Goal: Transaction & Acquisition: Purchase product/service

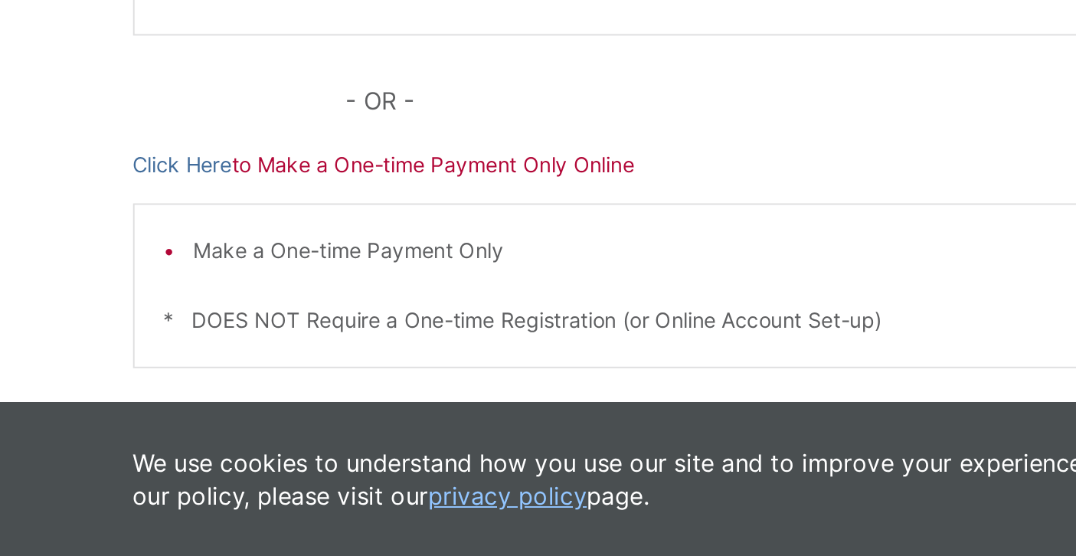
scroll to position [331, 0]
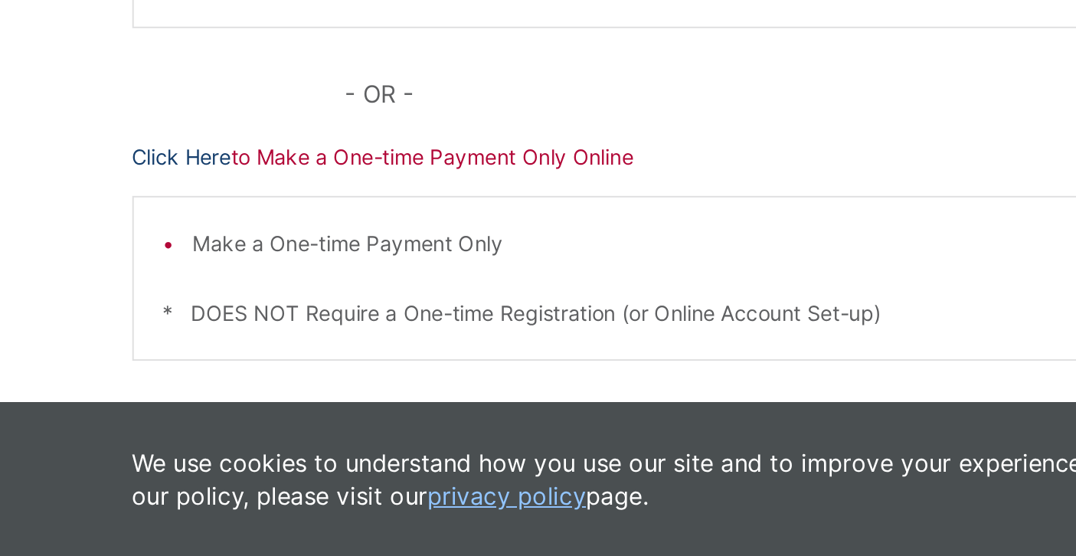
click at [216, 349] on link "Click Here" at bounding box center [197, 350] width 51 height 17
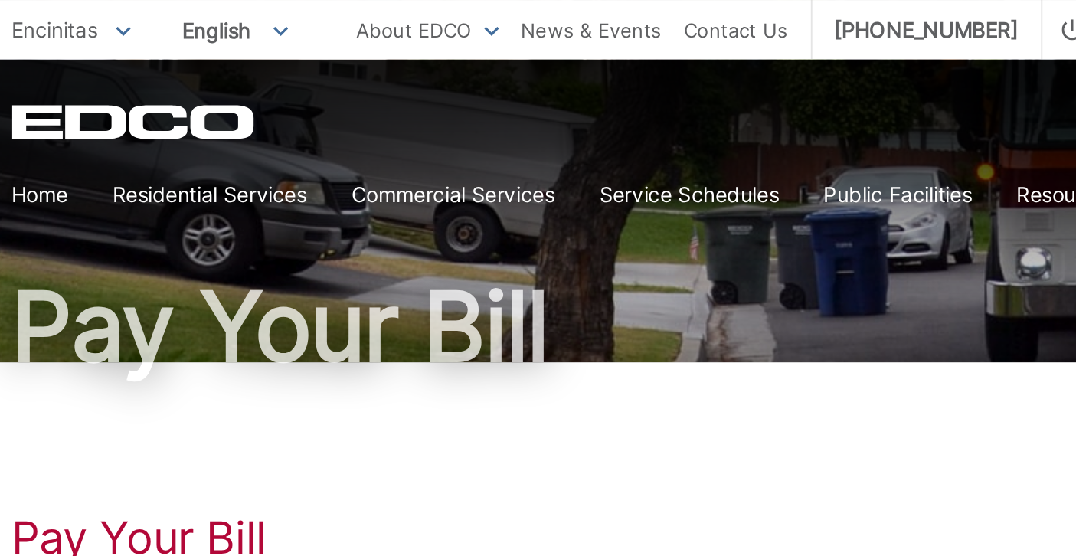
scroll to position [0, 0]
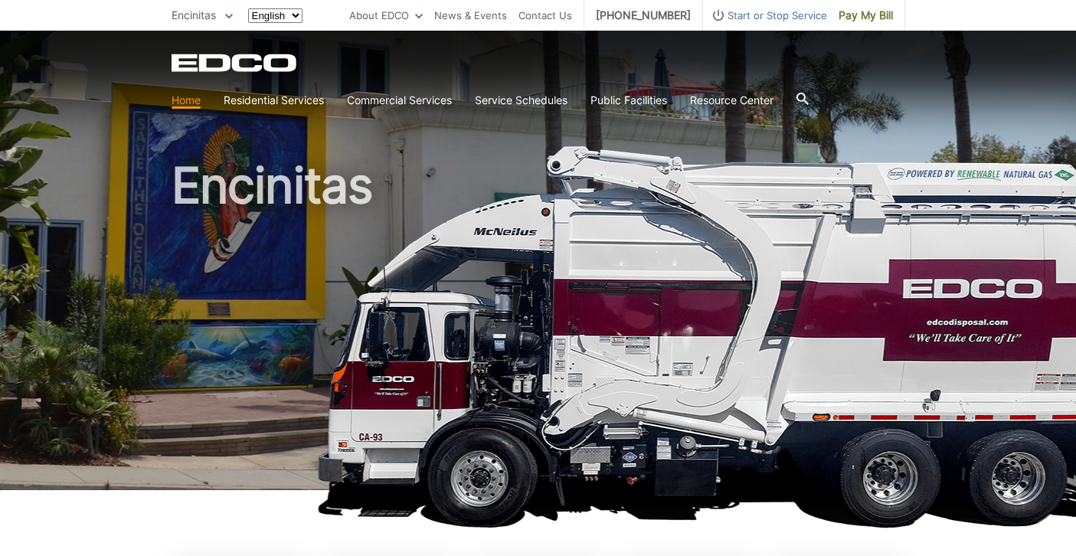
scroll to position [493, 0]
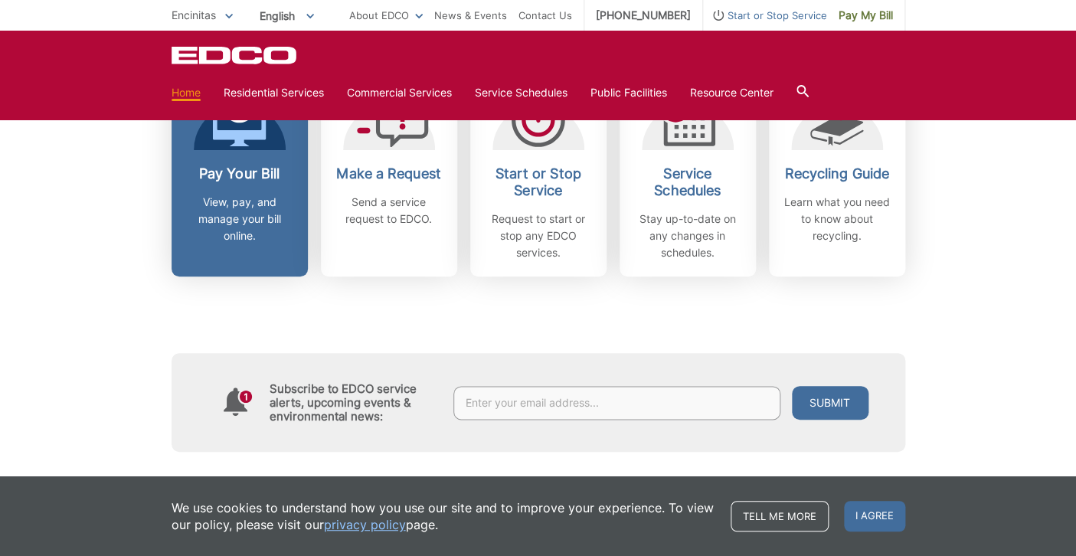
click at [267, 131] on div at bounding box center [240, 119] width 92 height 61
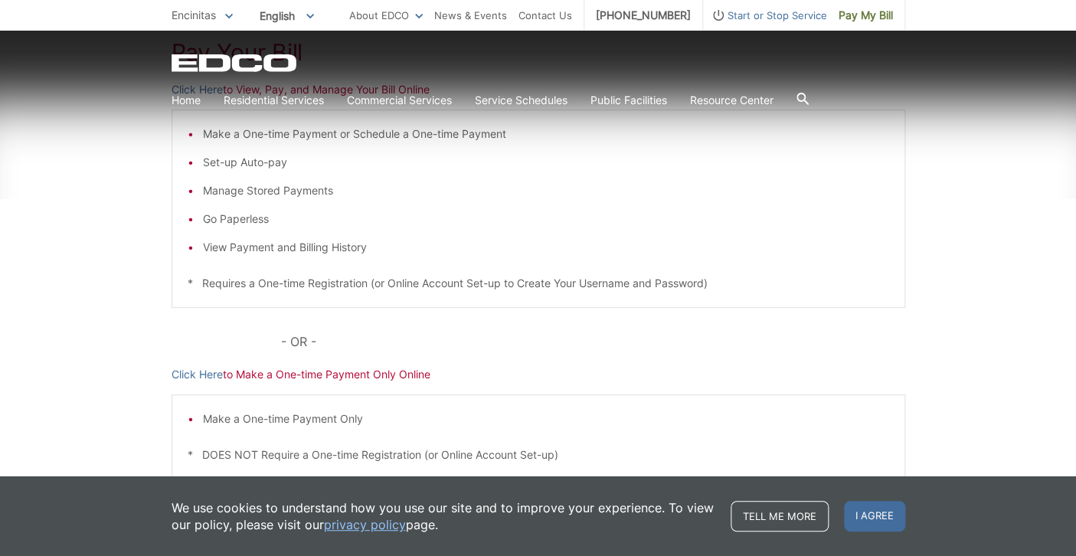
scroll to position [307, 0]
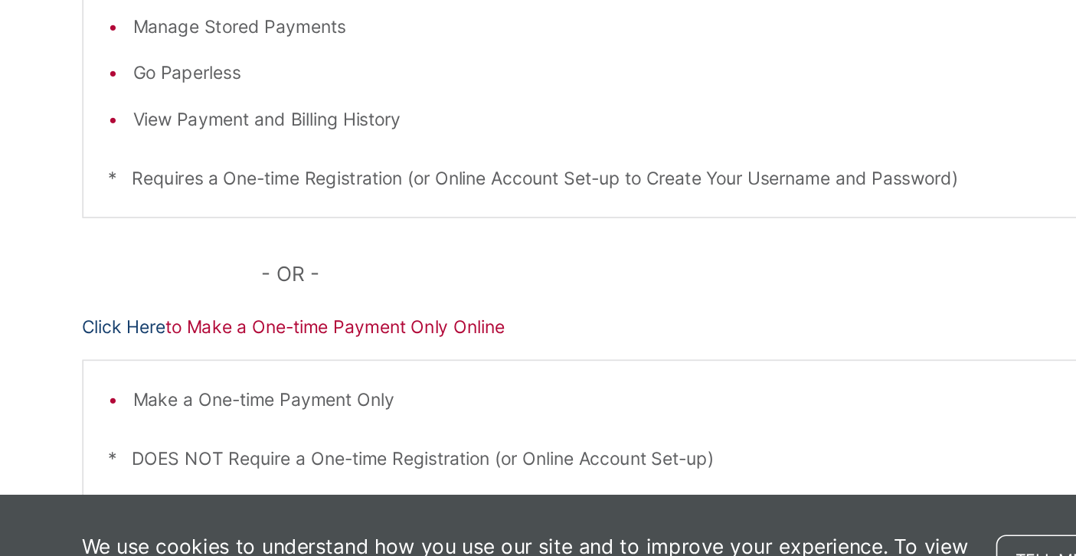
click at [214, 378] on link "Click Here" at bounding box center [197, 373] width 51 height 17
